Goal: Transaction & Acquisition: Register for event/course

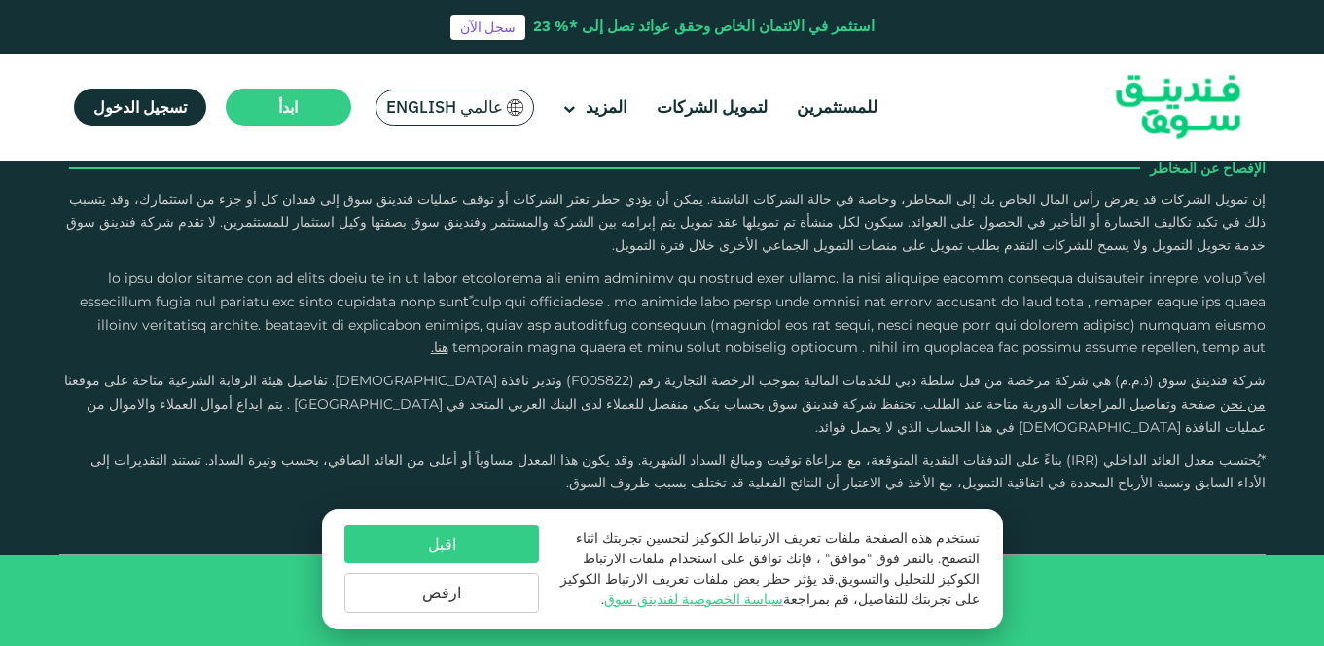
scroll to position [8923, 0]
click at [719, 120] on link "لتمويل الشركات" at bounding box center [712, 107] width 121 height 32
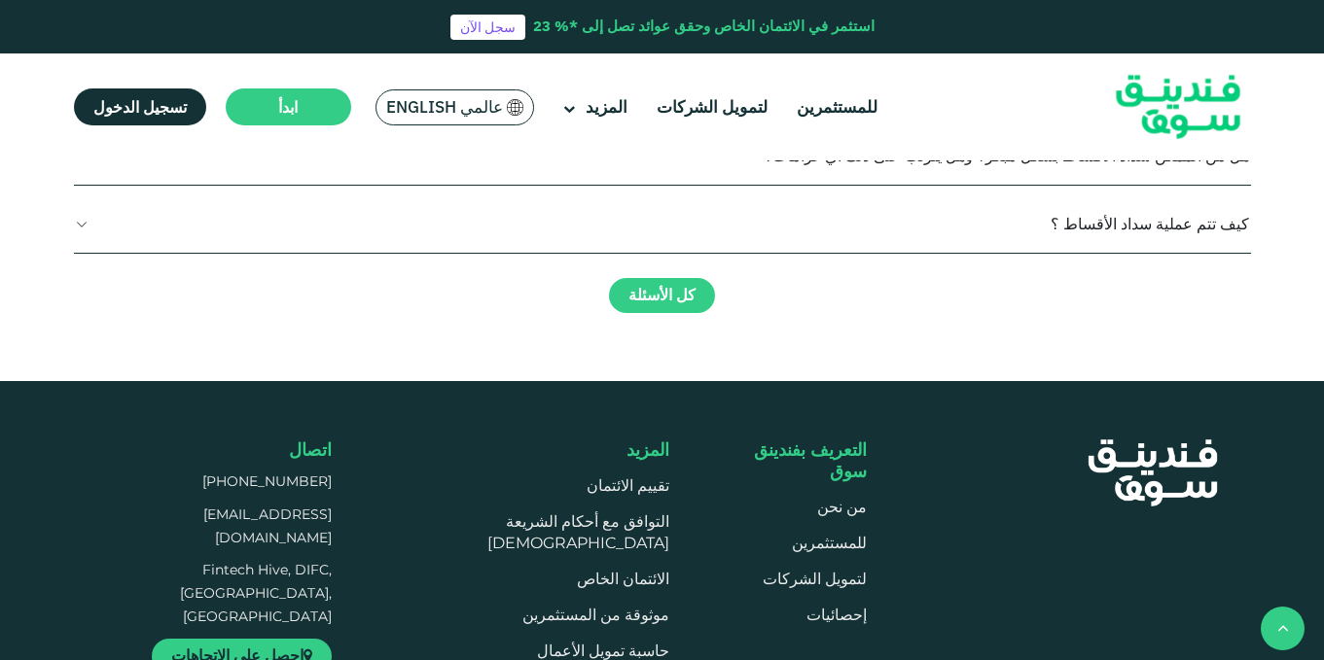
scroll to position [1966, 0]
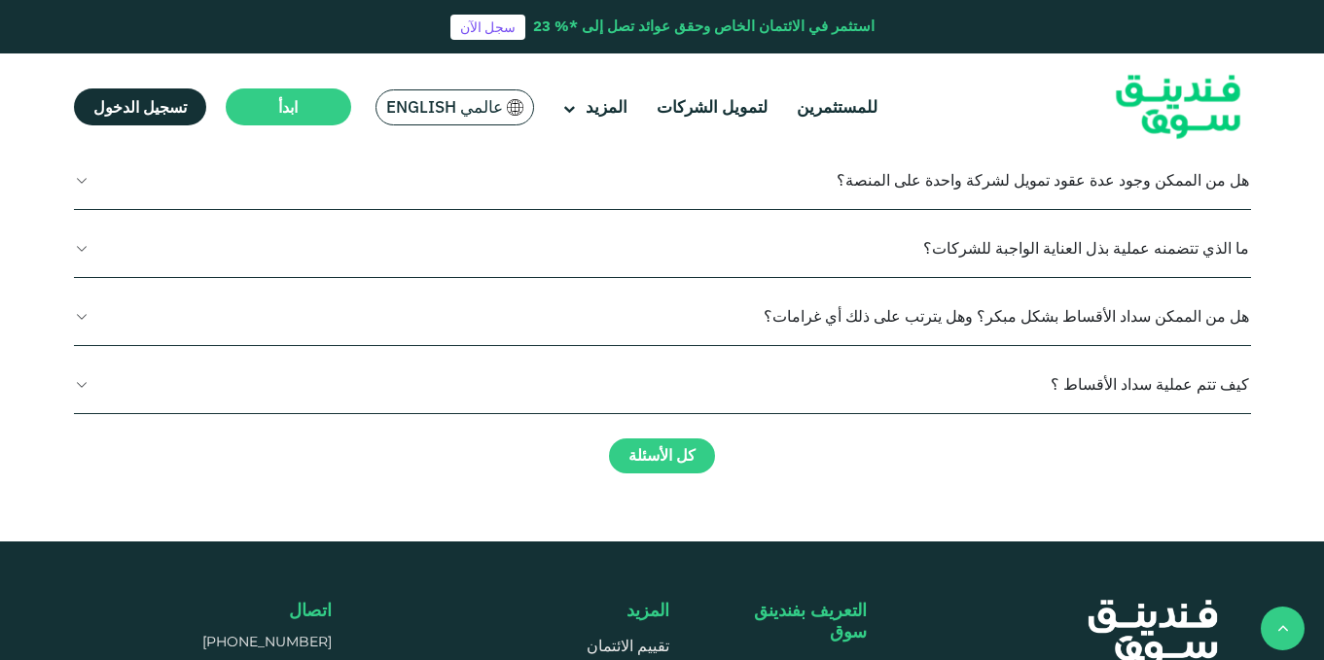
drag, startPoint x: 904, startPoint y: 298, endPoint x: 809, endPoint y: 78, distance: 239.2
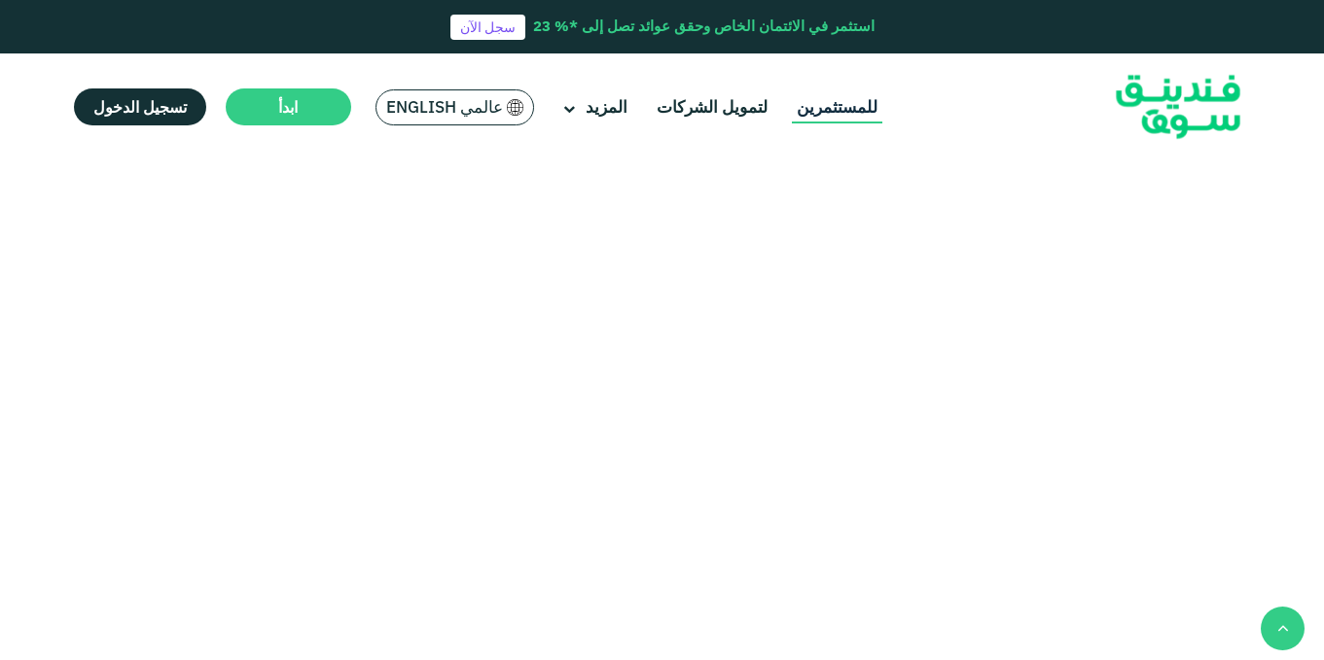
click at [821, 110] on link "للمستثمرين" at bounding box center [837, 107] width 90 height 32
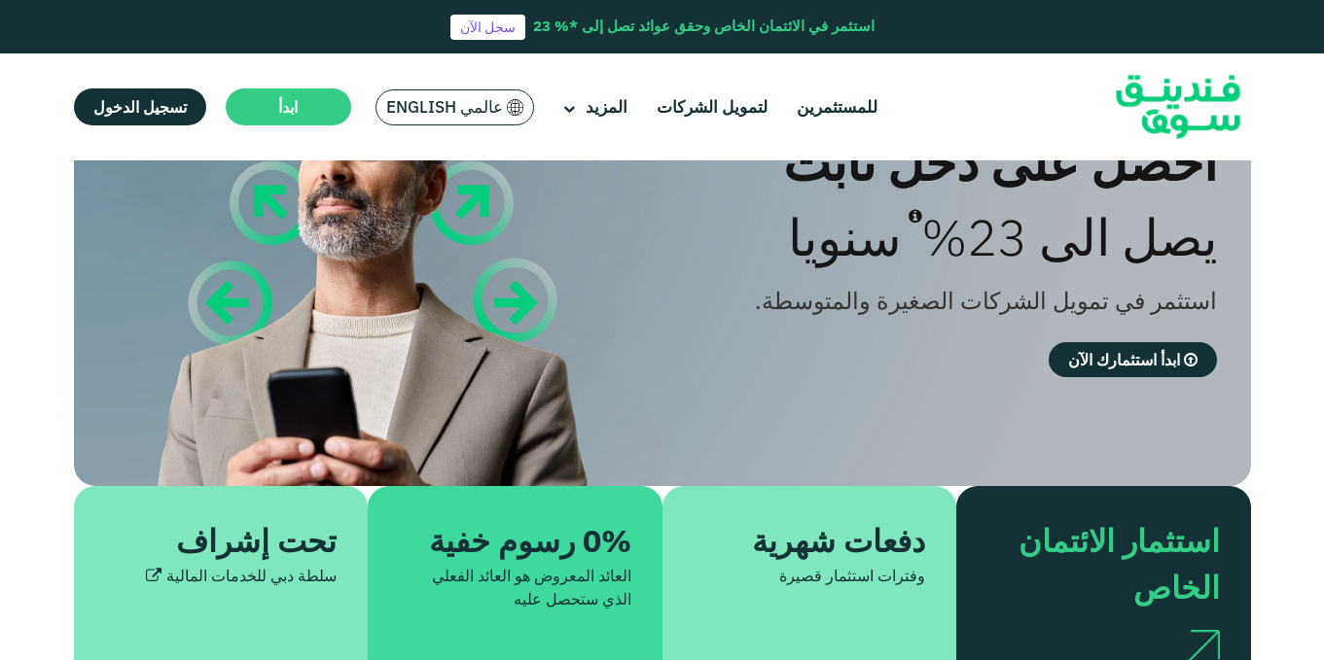
scroll to position [195, 0]
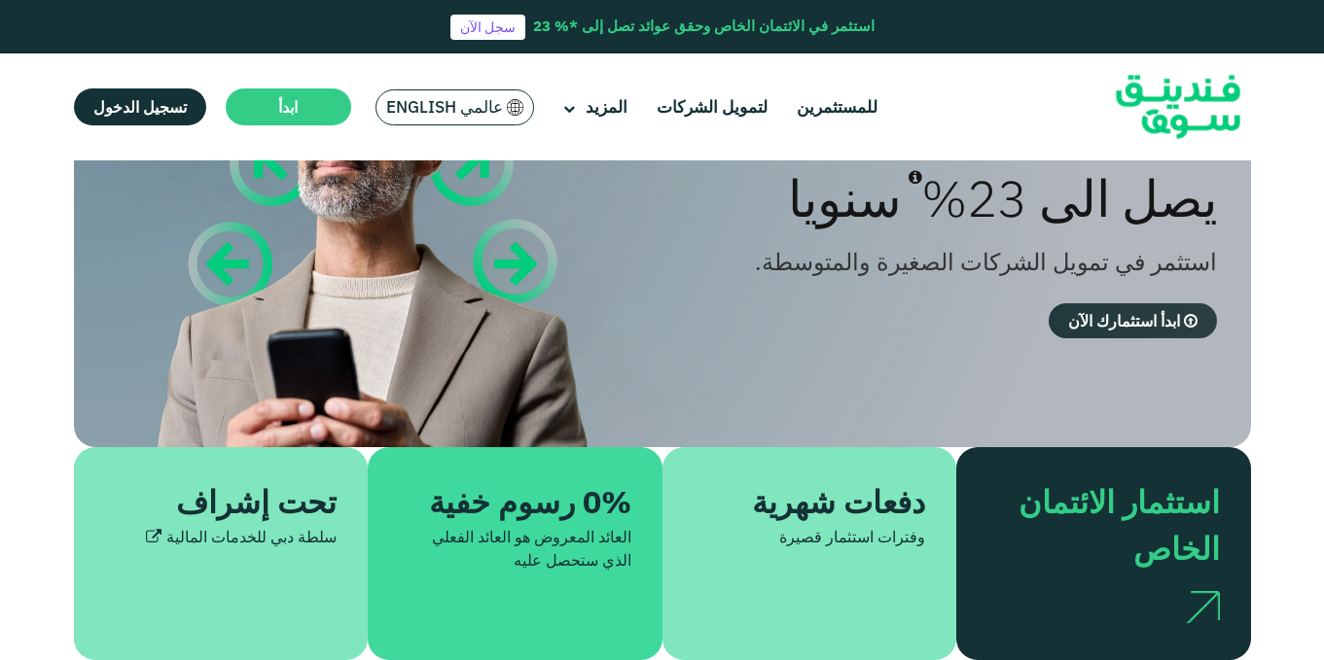
click at [1082, 318] on span "ابدأ استثمارك الآن" at bounding box center [1124, 320] width 112 height 19
